Goal: Information Seeking & Learning: Compare options

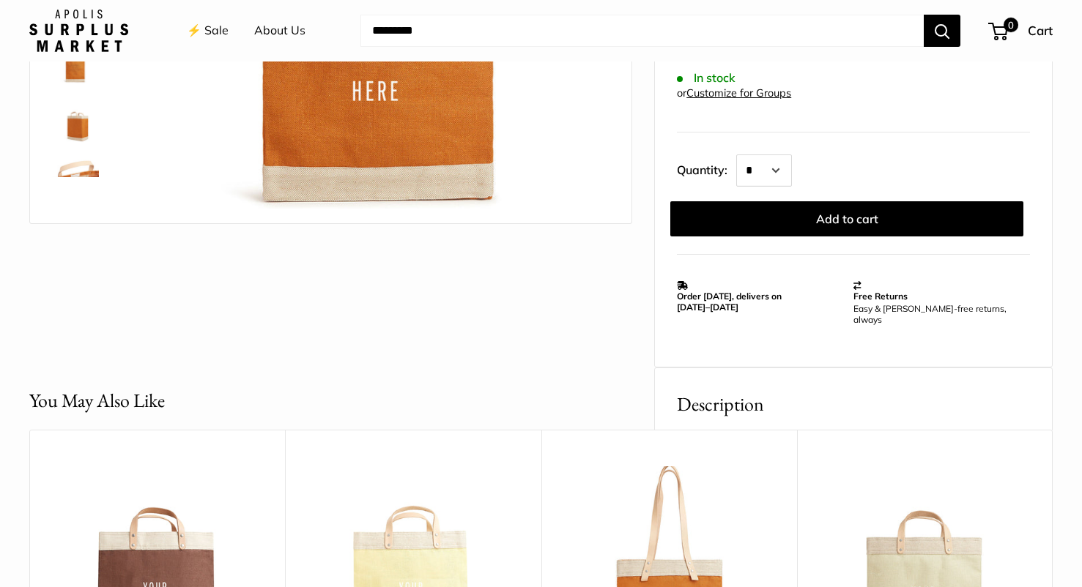
scroll to position [406, 0]
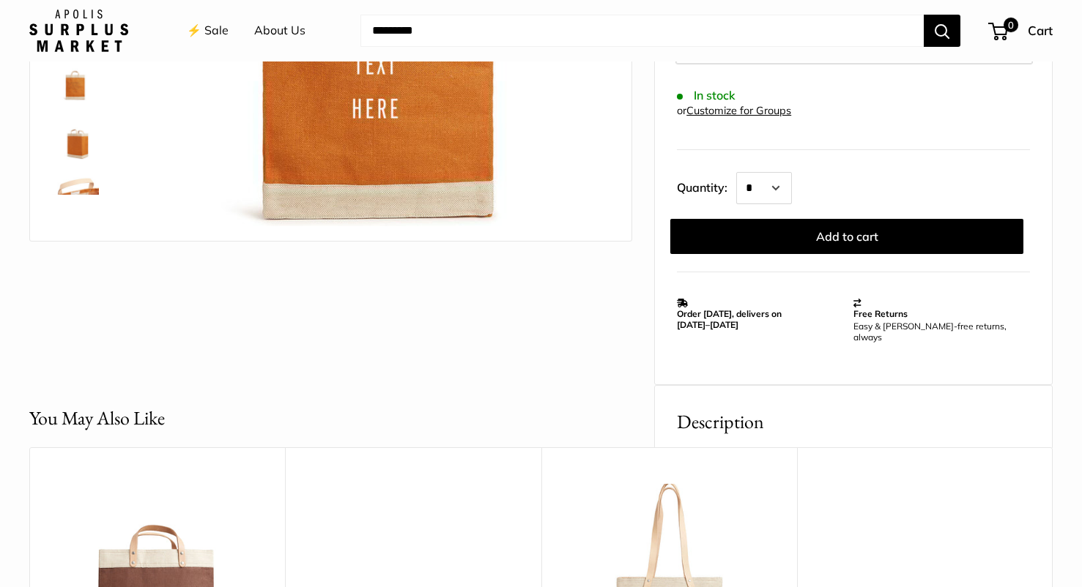
scroll to position [392, 0]
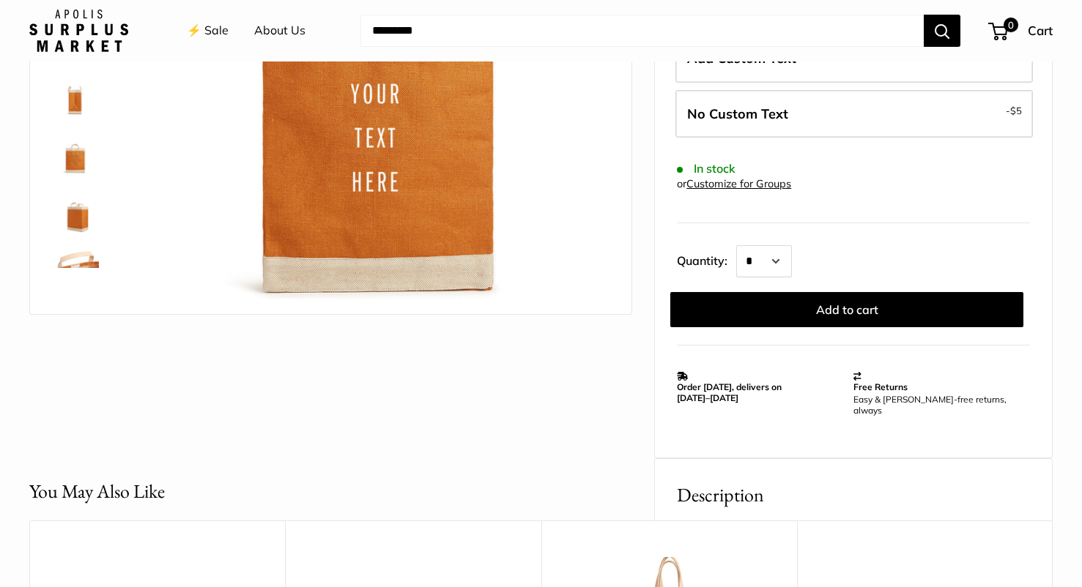
scroll to position [74, 0]
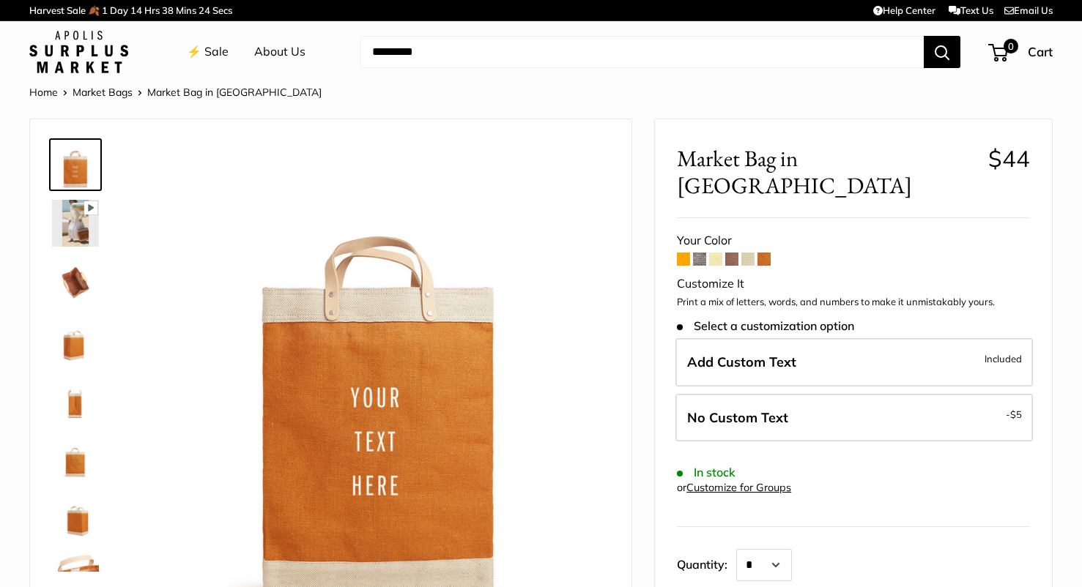
click at [193, 46] on link "⚡️ Sale" at bounding box center [208, 52] width 42 height 22
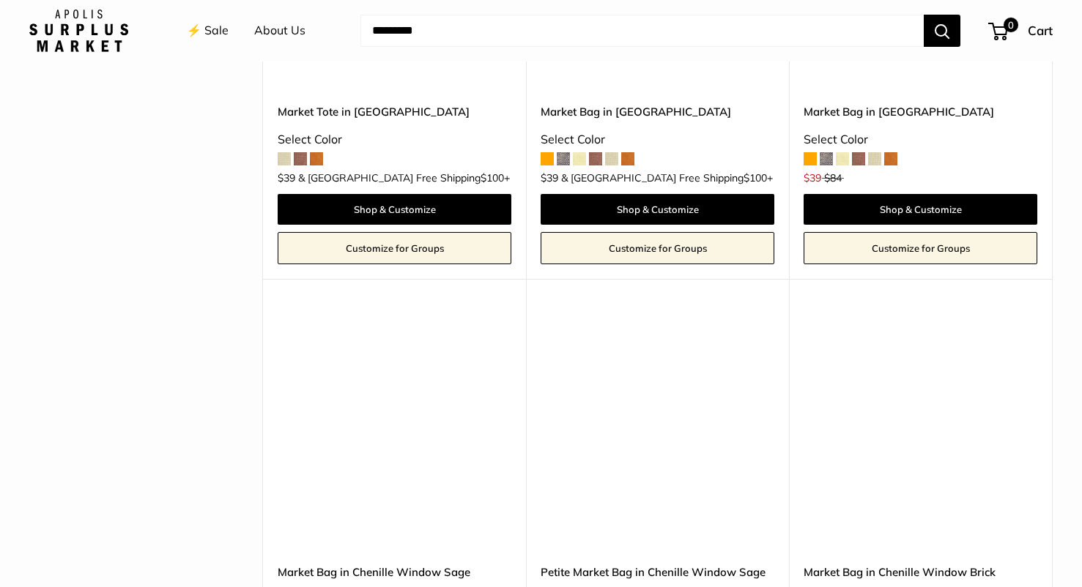
scroll to position [2812, 0]
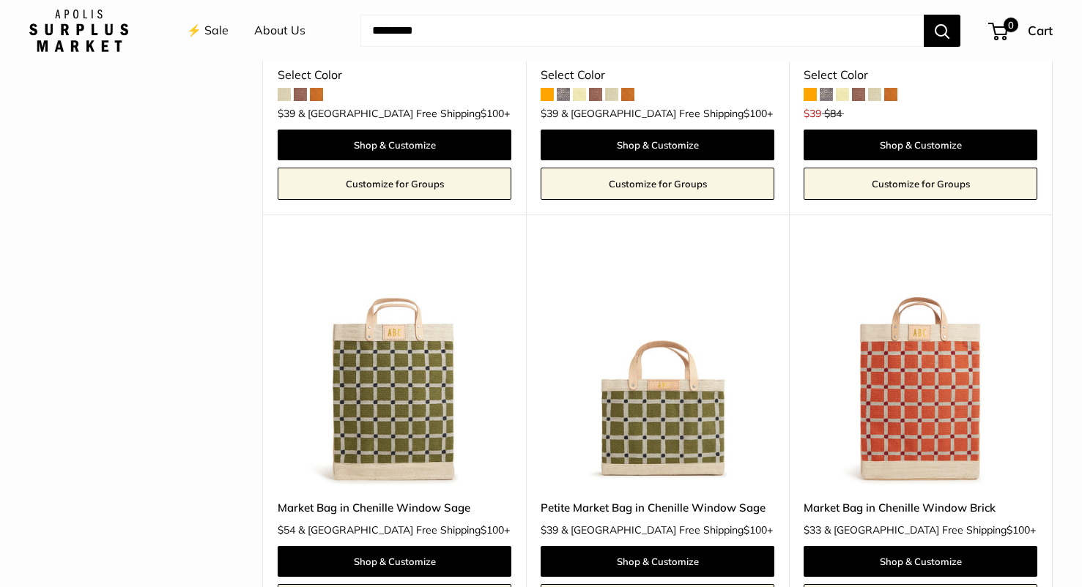
click at [0, 0] on img at bounding box center [0, 0] width 0 height 0
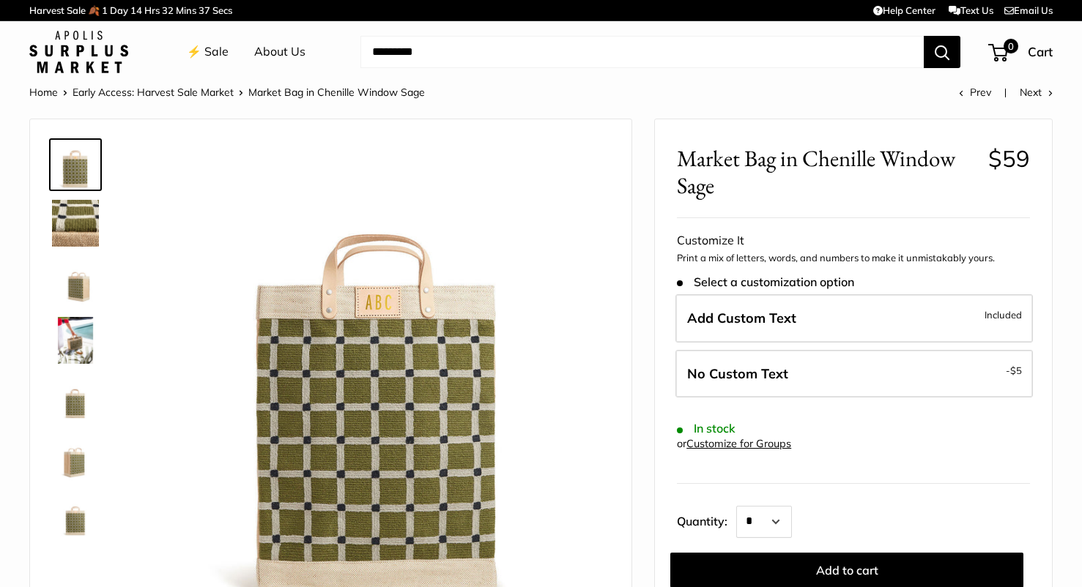
click at [204, 63] on li "⚡️ Sale" at bounding box center [208, 52] width 42 height 47
click at [206, 55] on link "⚡️ Sale" at bounding box center [208, 52] width 42 height 22
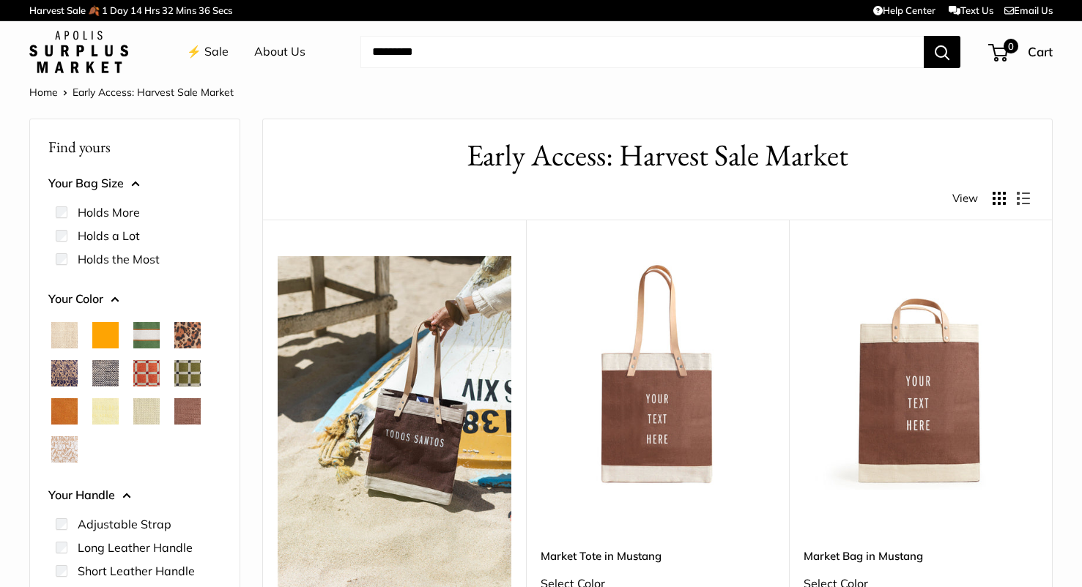
scroll to position [26, 0]
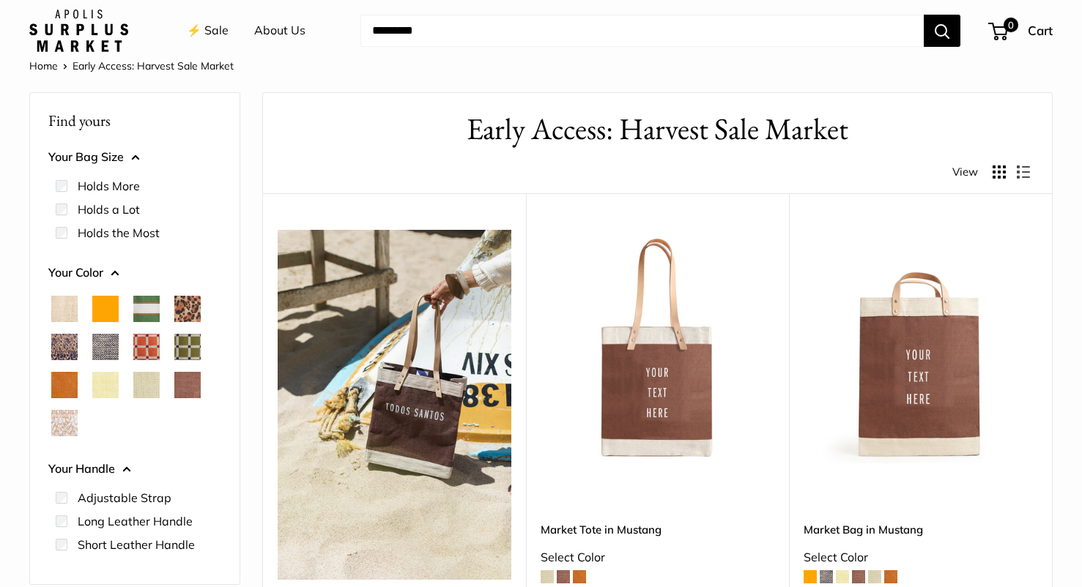
click at [0, 0] on img at bounding box center [0, 0] width 0 height 0
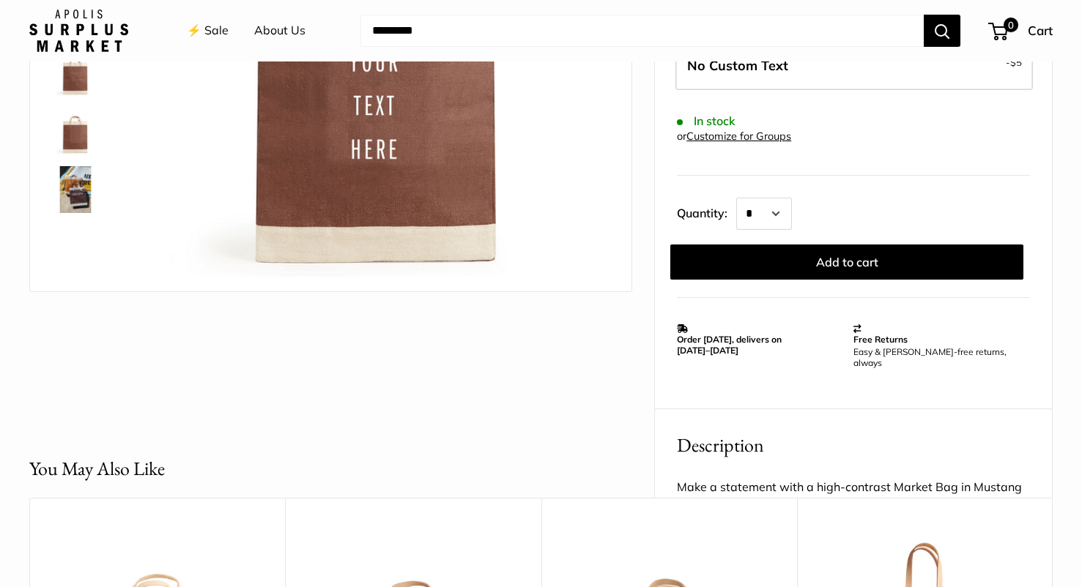
scroll to position [327, 0]
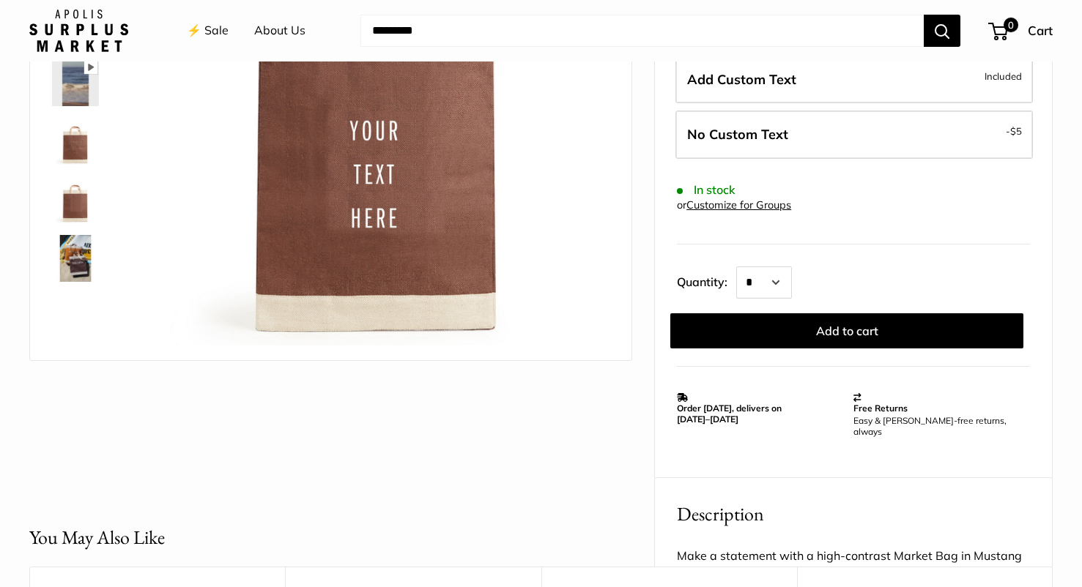
scroll to position [292, 0]
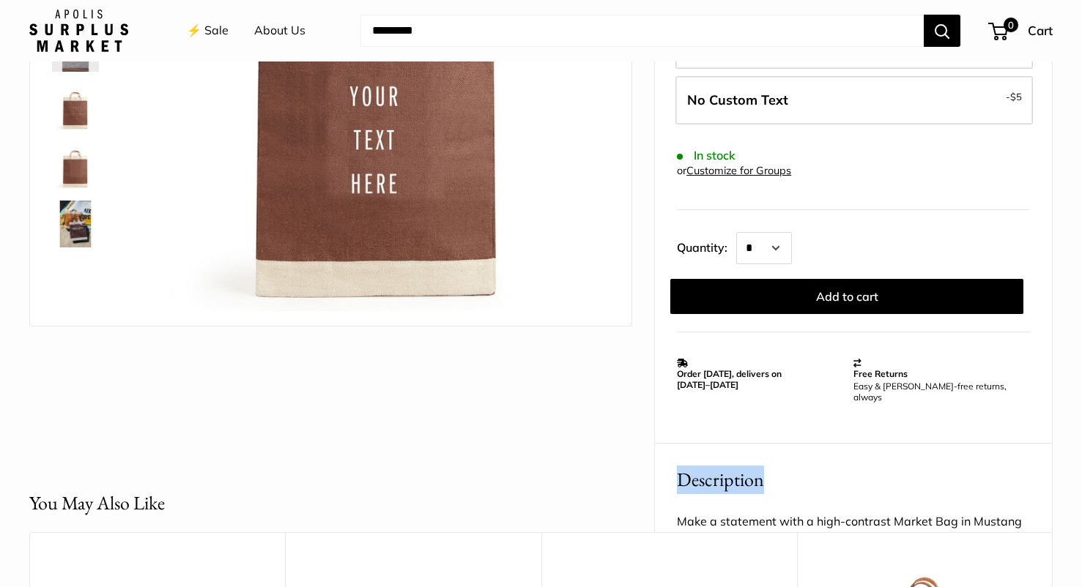
click at [196, 37] on link "⚡️ Sale" at bounding box center [208, 31] width 42 height 22
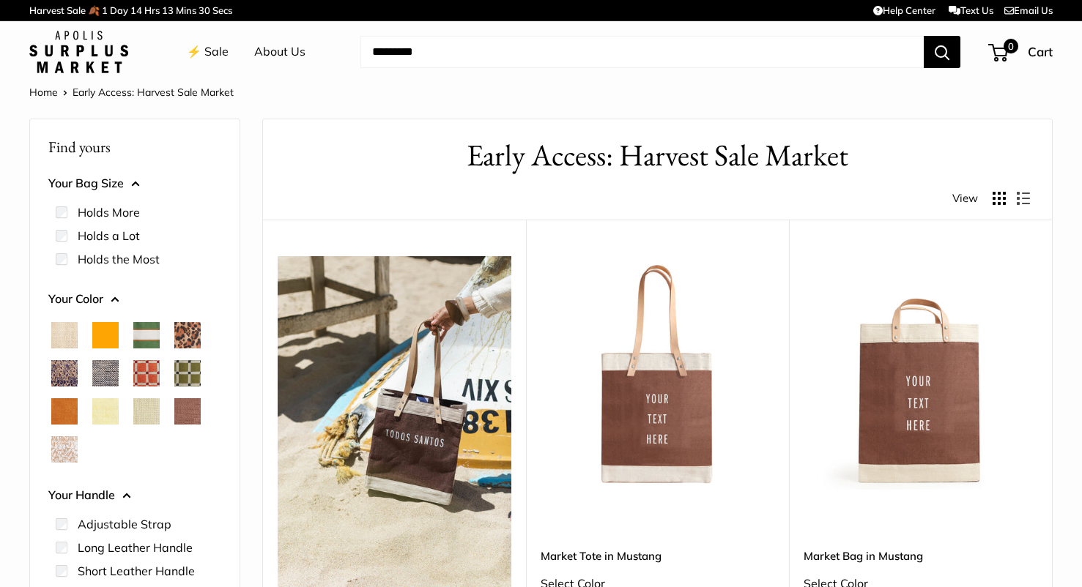
click at [186, 369] on span "Chenille Window Sage" at bounding box center [187, 373] width 26 height 26
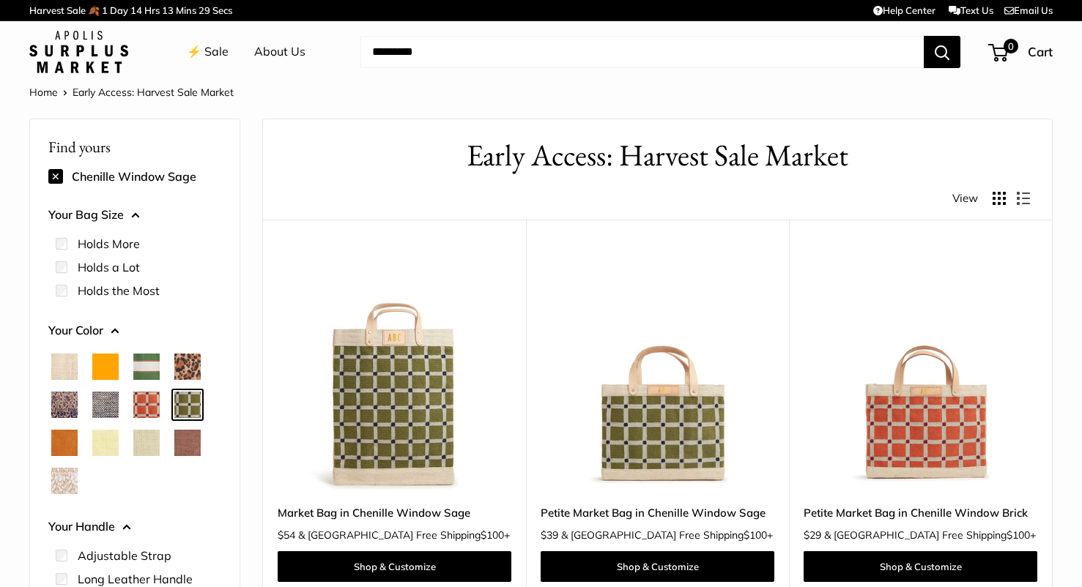
click at [0, 0] on img at bounding box center [0, 0] width 0 height 0
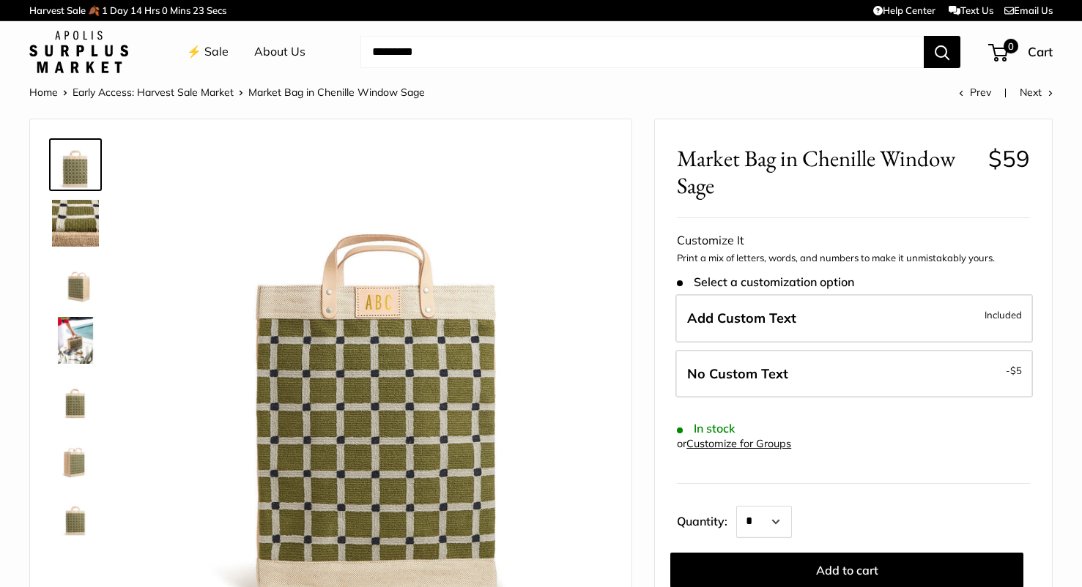
click at [215, 48] on link "⚡️ Sale" at bounding box center [208, 52] width 42 height 22
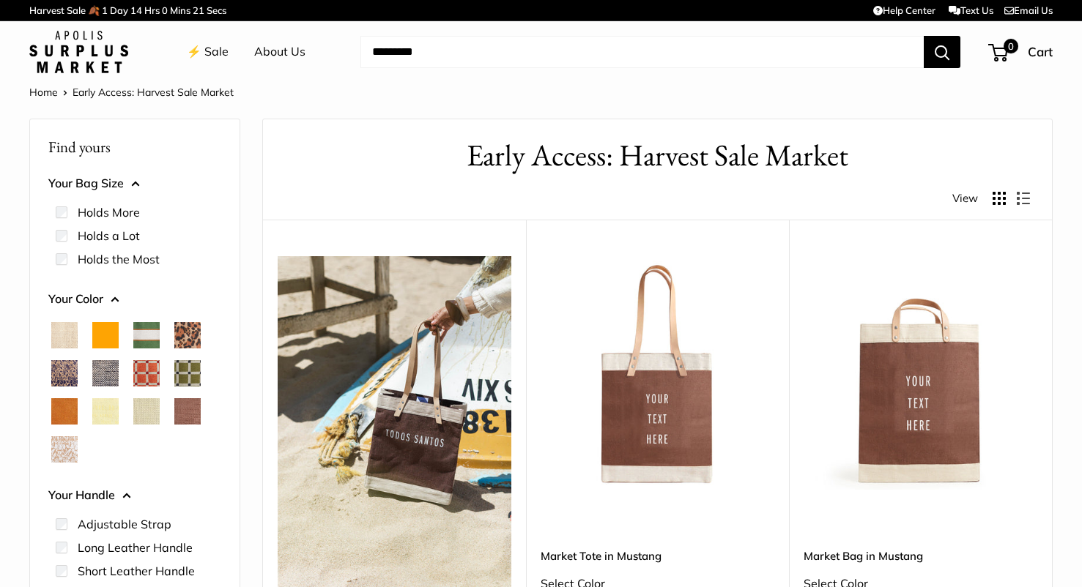
click at [0, 0] on img at bounding box center [0, 0] width 0 height 0
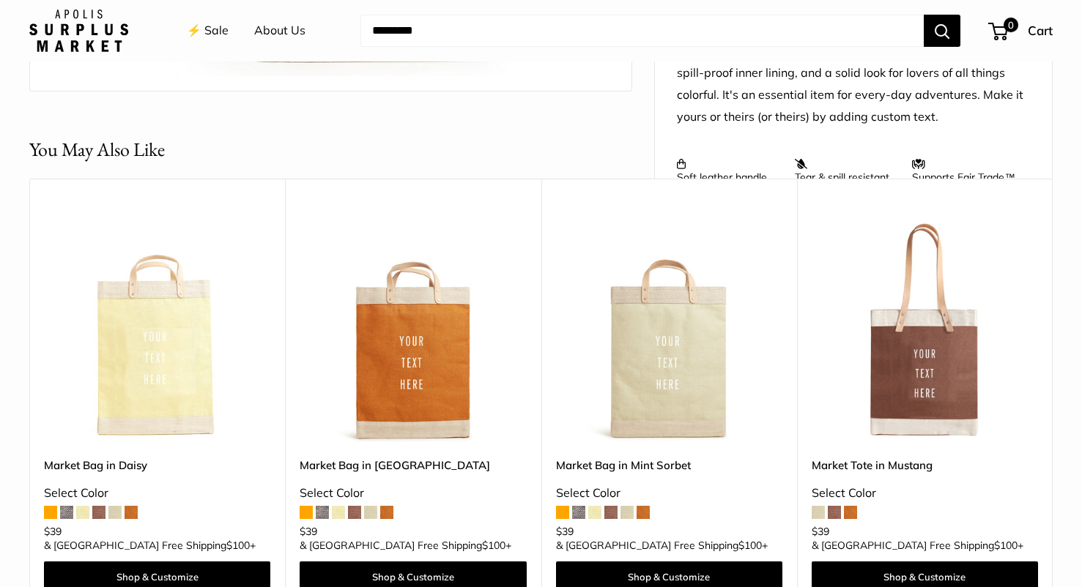
scroll to position [660, 0]
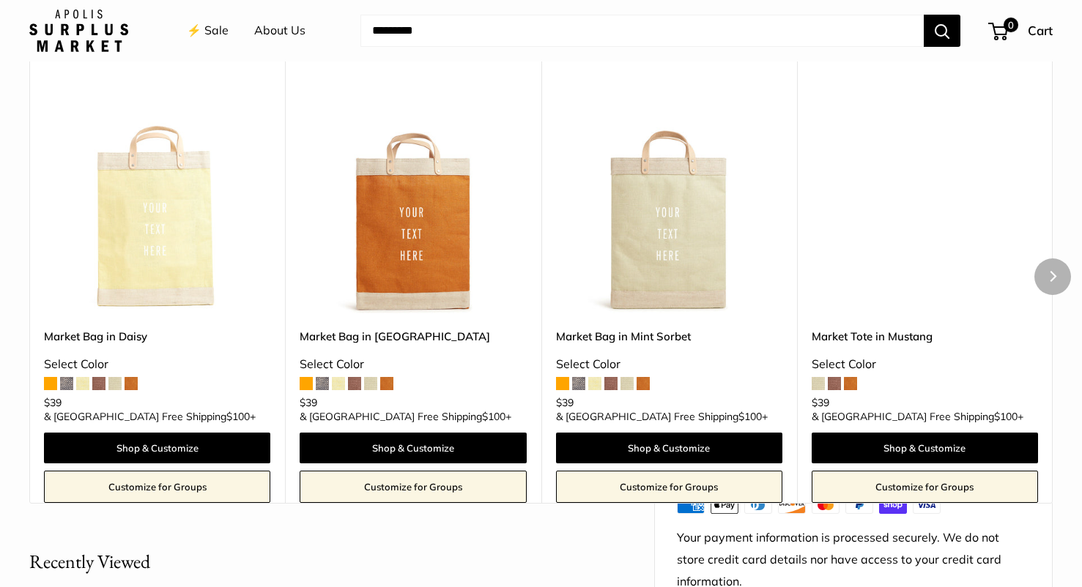
scroll to position [660, 0]
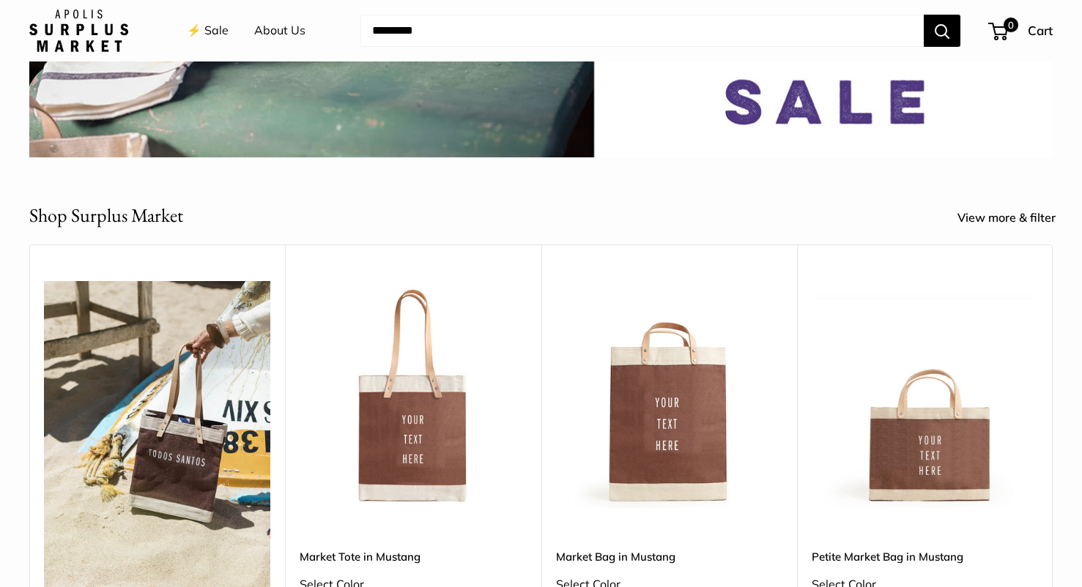
scroll to position [443, 0]
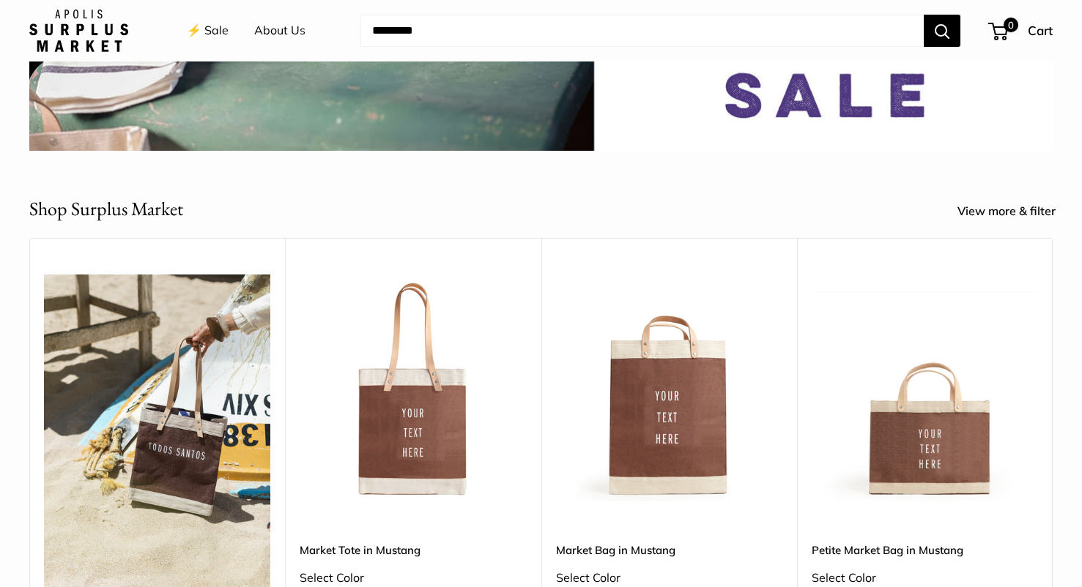
click at [0, 0] on img at bounding box center [0, 0] width 0 height 0
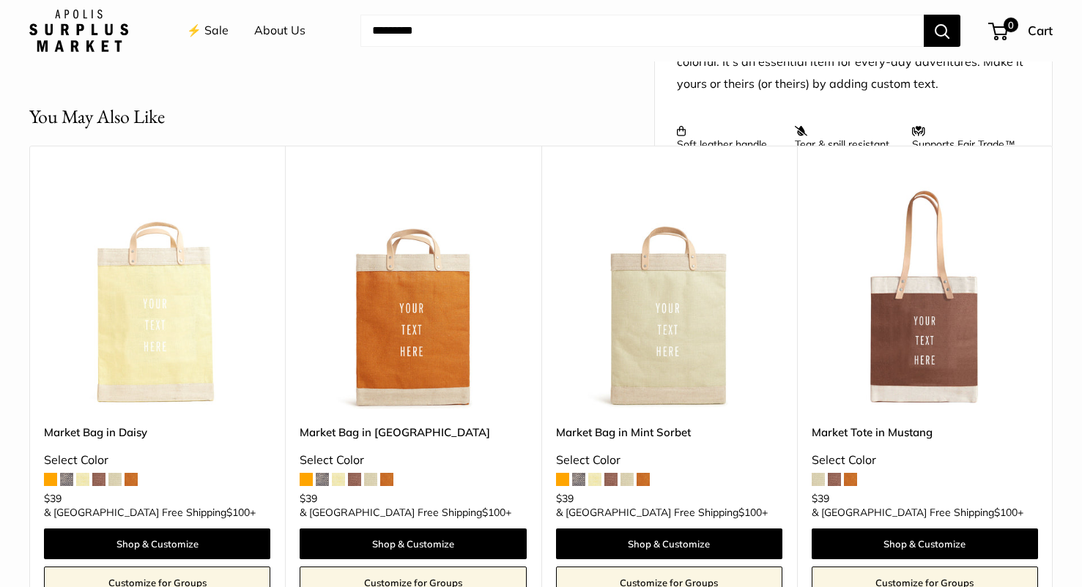
scroll to position [562, 0]
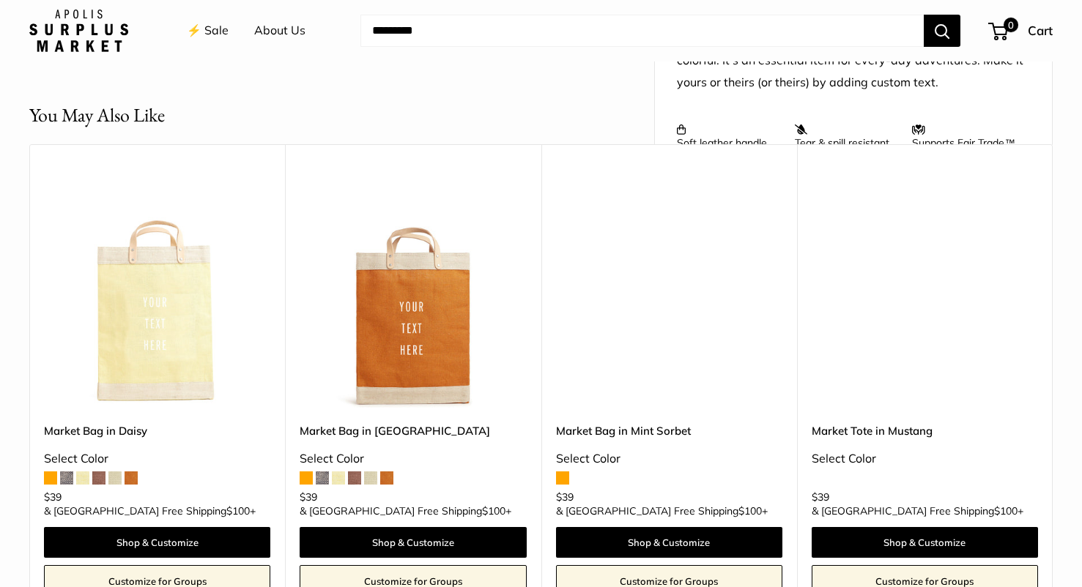
click at [0, 0] on img at bounding box center [0, 0] width 0 height 0
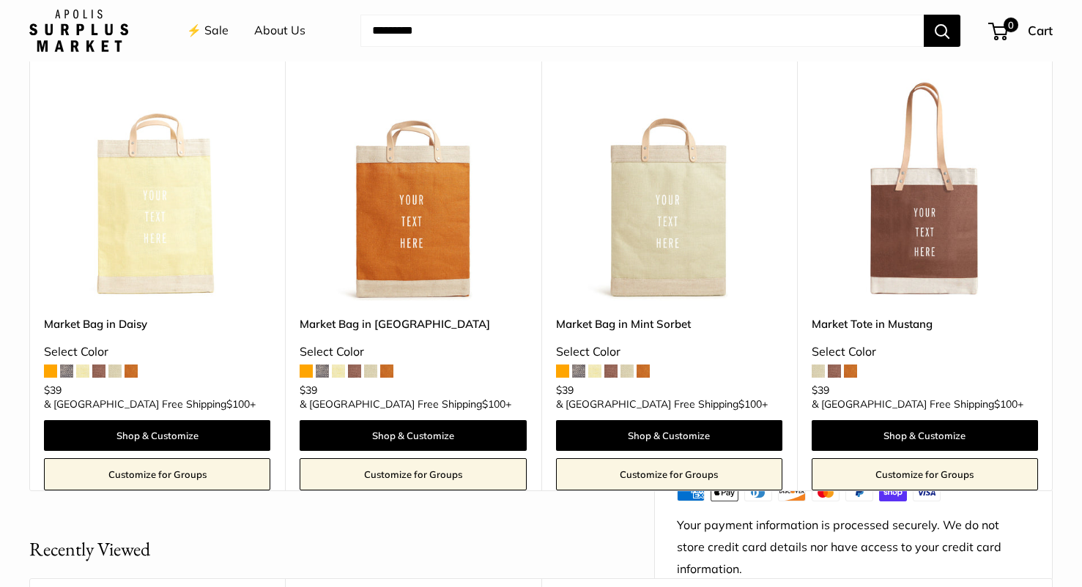
scroll to position [668, 0]
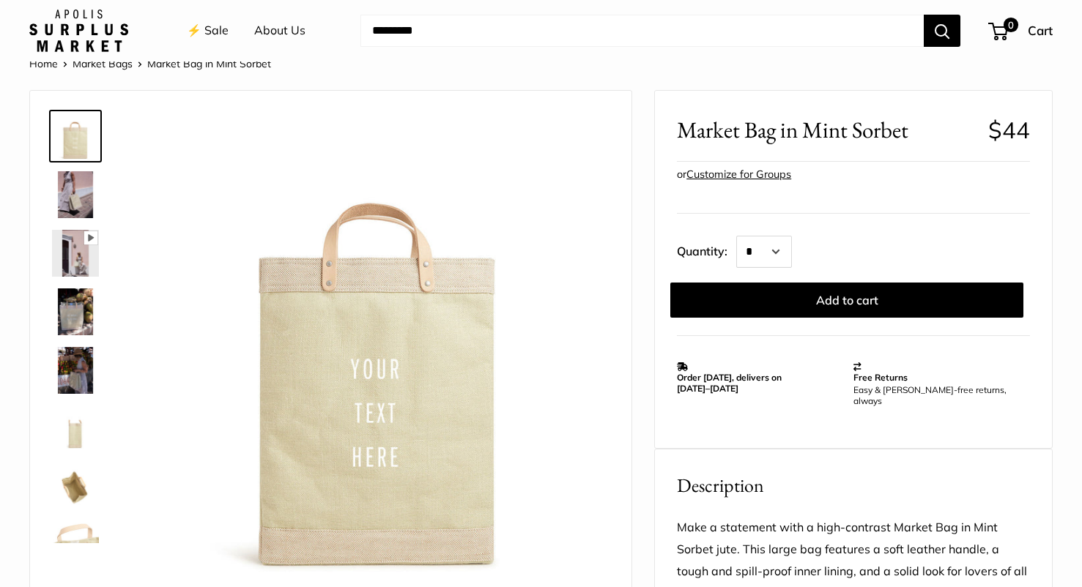
scroll to position [28, 0]
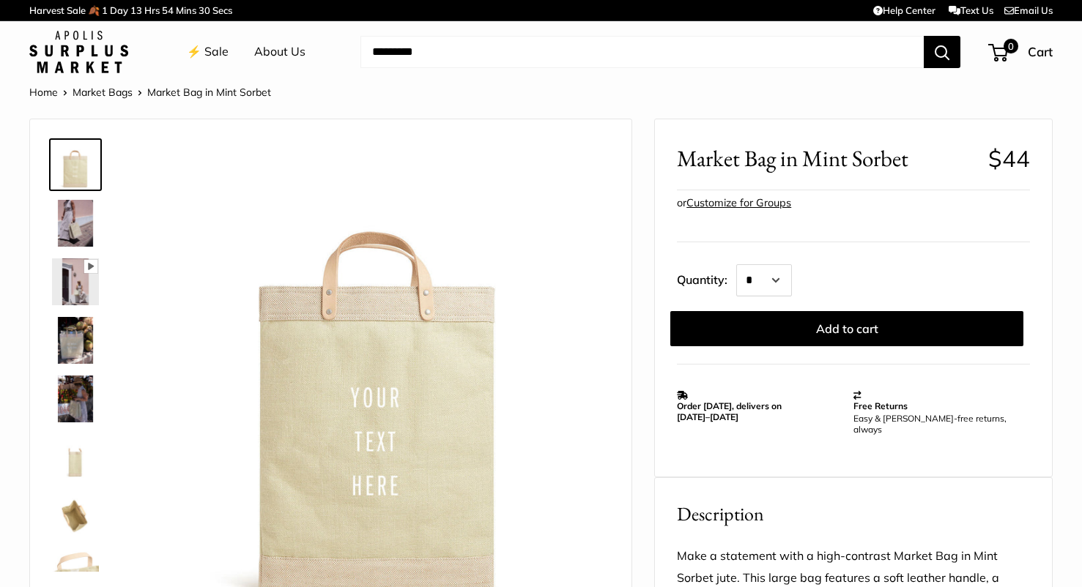
click at [217, 59] on link "⚡️ Sale" at bounding box center [208, 52] width 42 height 22
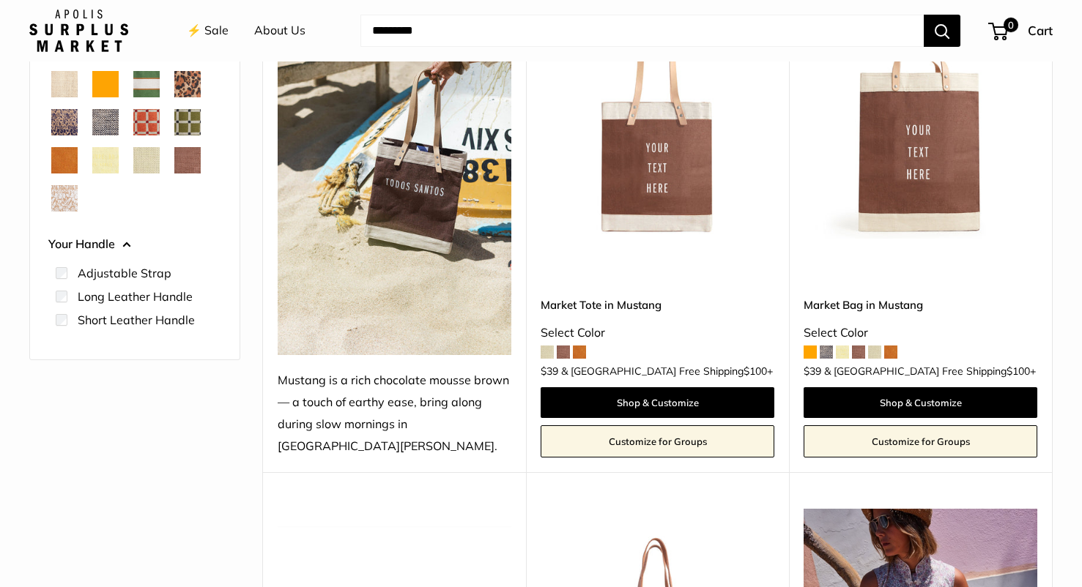
scroll to position [581, 0]
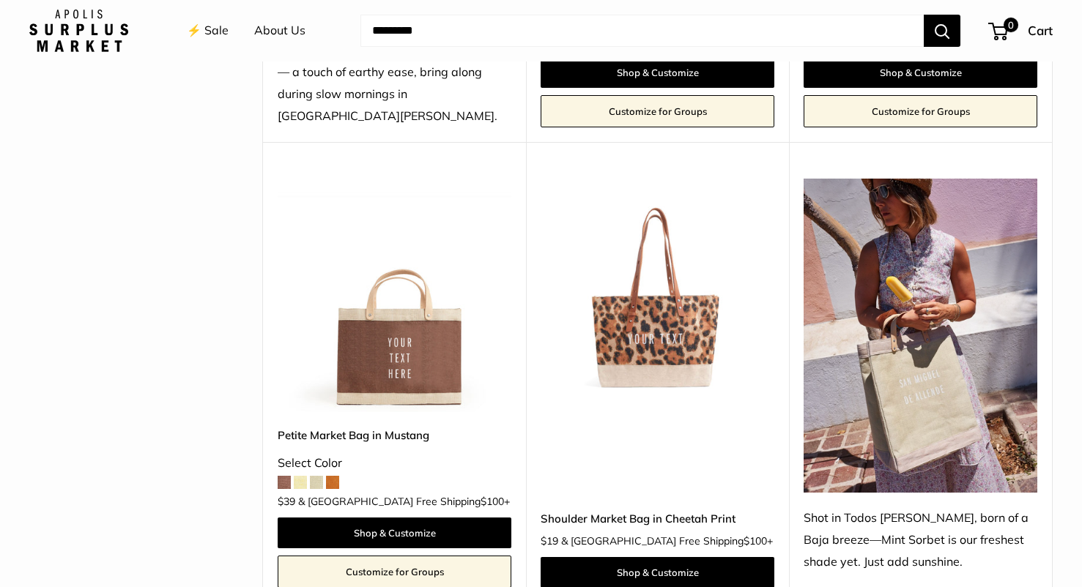
click at [0, 0] on img at bounding box center [0, 0] width 0 height 0
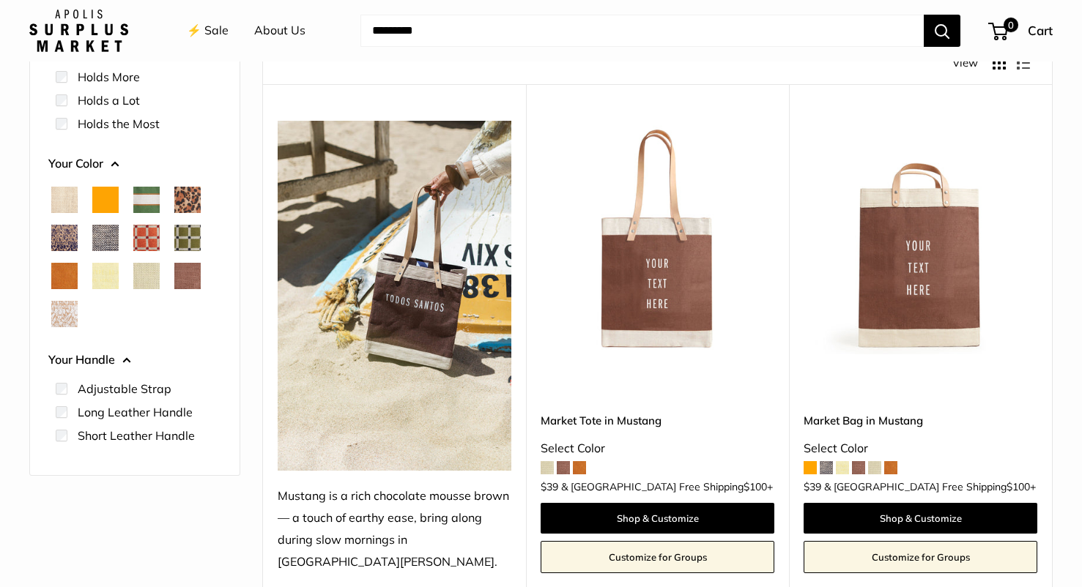
scroll to position [65, 0]
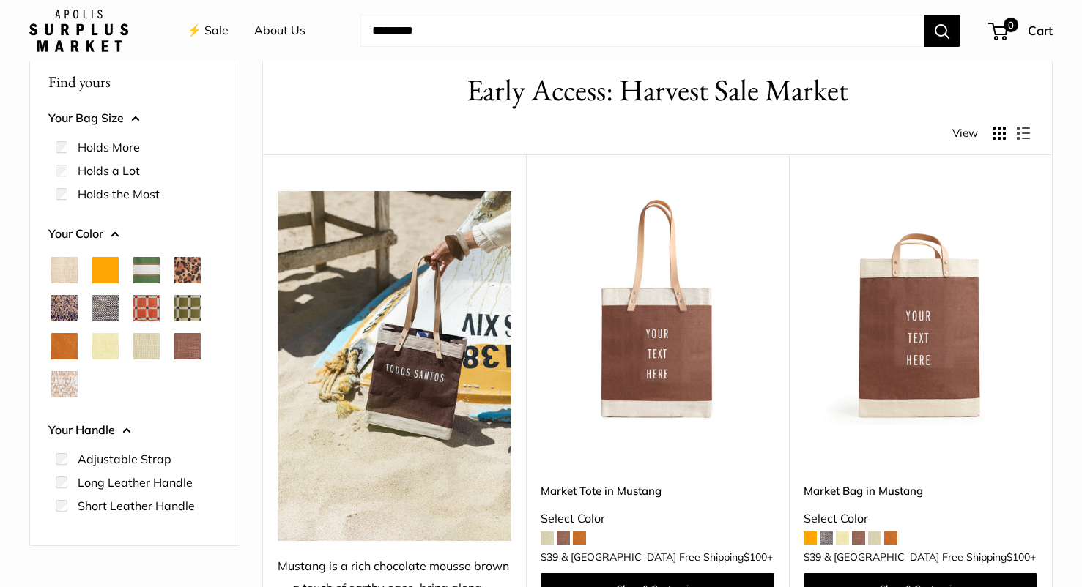
click at [0, 0] on img at bounding box center [0, 0] width 0 height 0
